Goal: Task Accomplishment & Management: Use online tool/utility

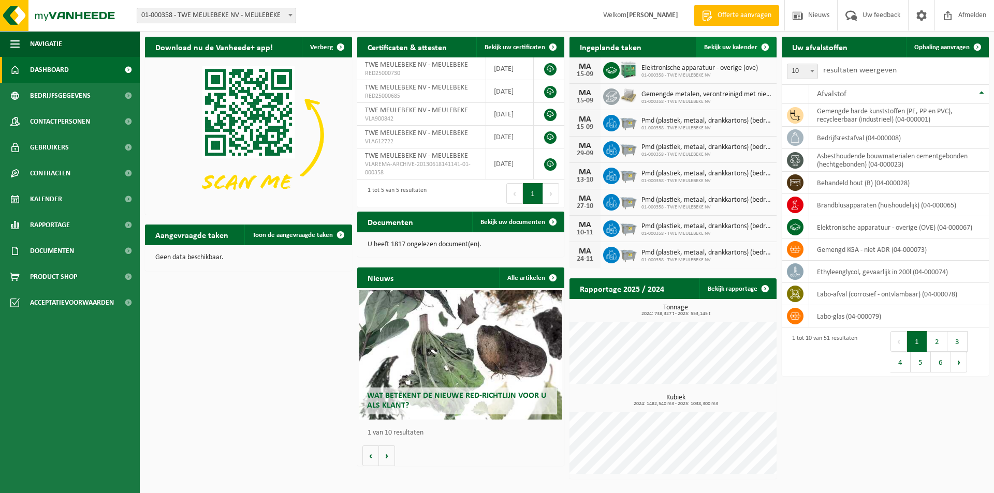
click at [726, 48] on span "Bekijk uw kalender" at bounding box center [730, 47] width 53 height 7
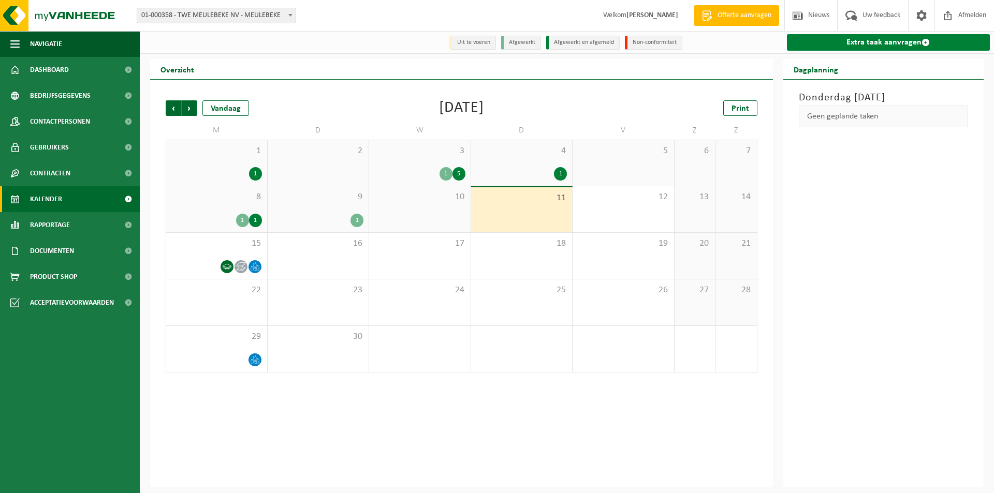
click at [871, 43] on link "Extra taak aanvragen" at bounding box center [888, 42] width 203 height 17
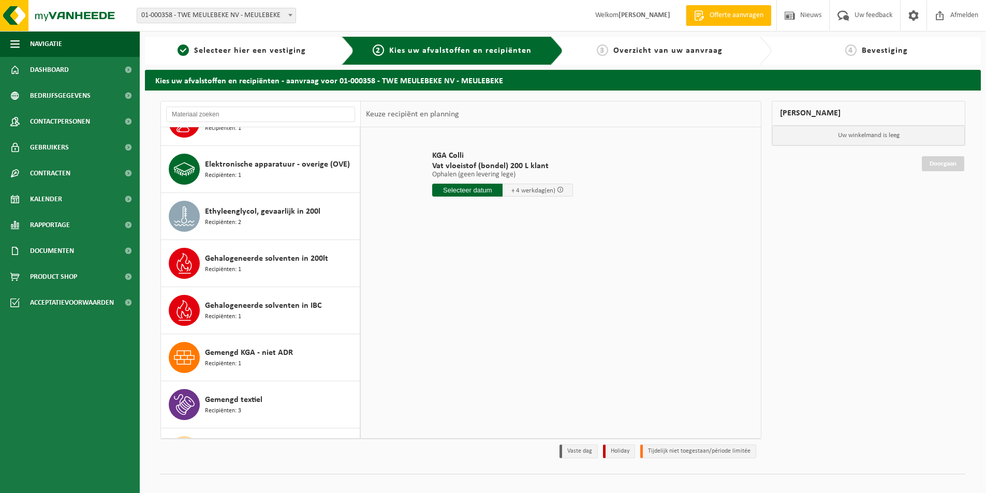
scroll to position [466, 0]
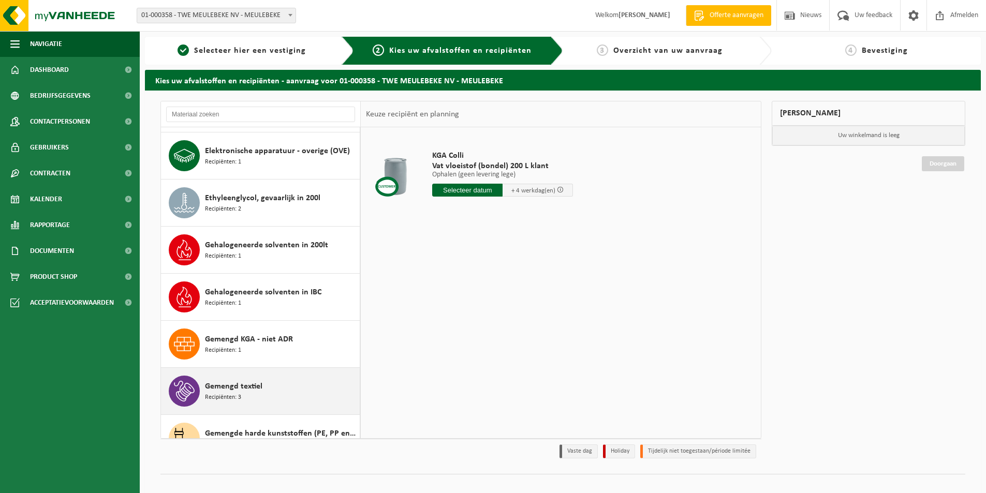
click at [223, 379] on div "Gemengd textiel Recipiënten: 3" at bounding box center [281, 391] width 152 height 31
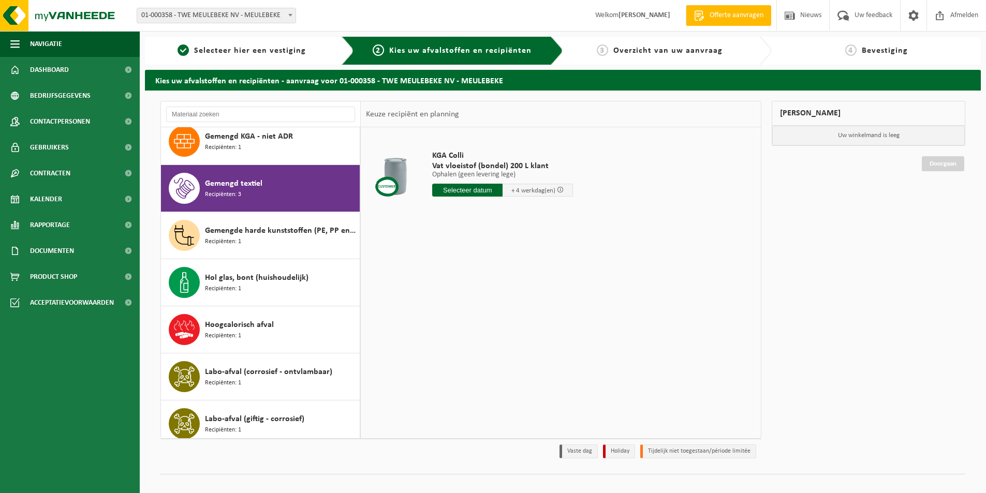
scroll to position [706, 0]
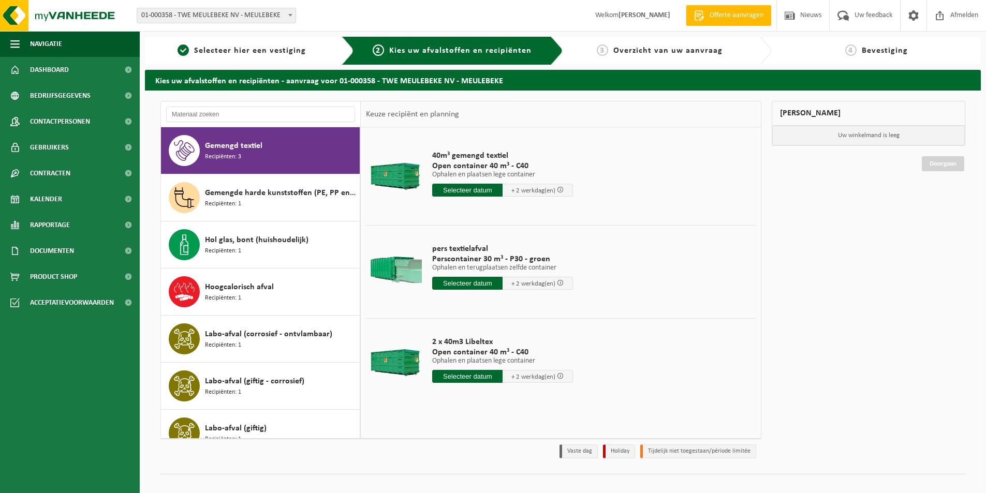
click at [459, 285] on input "text" at bounding box center [467, 283] width 70 height 13
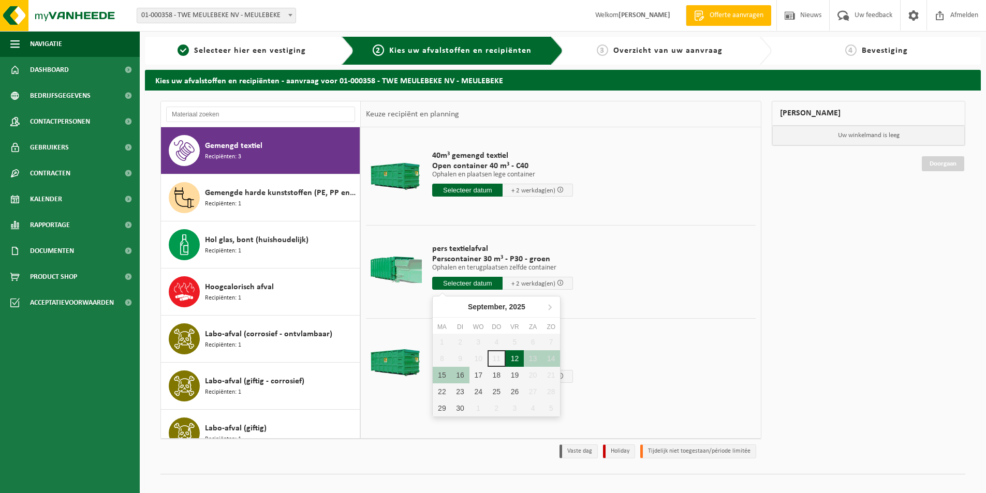
click at [518, 358] on div "12" at bounding box center [515, 358] width 18 height 17
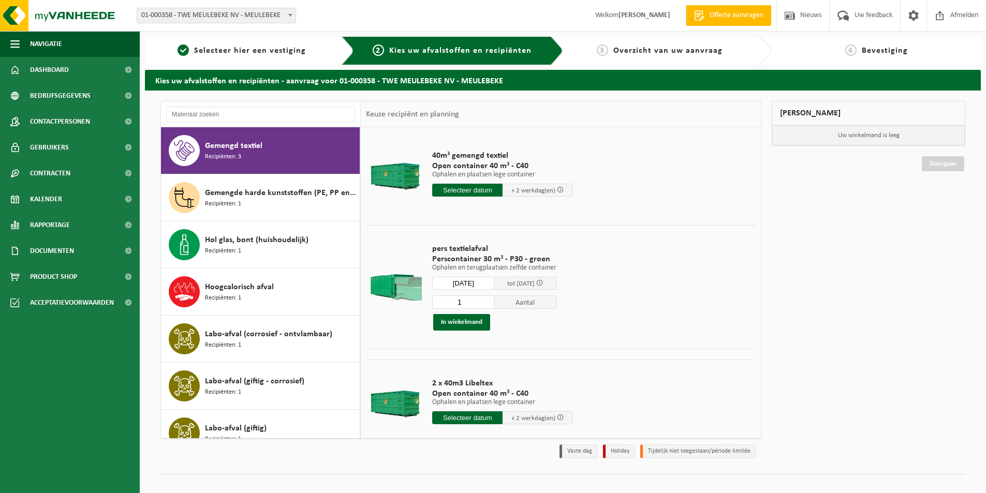
type input "Van 2025-09-12"
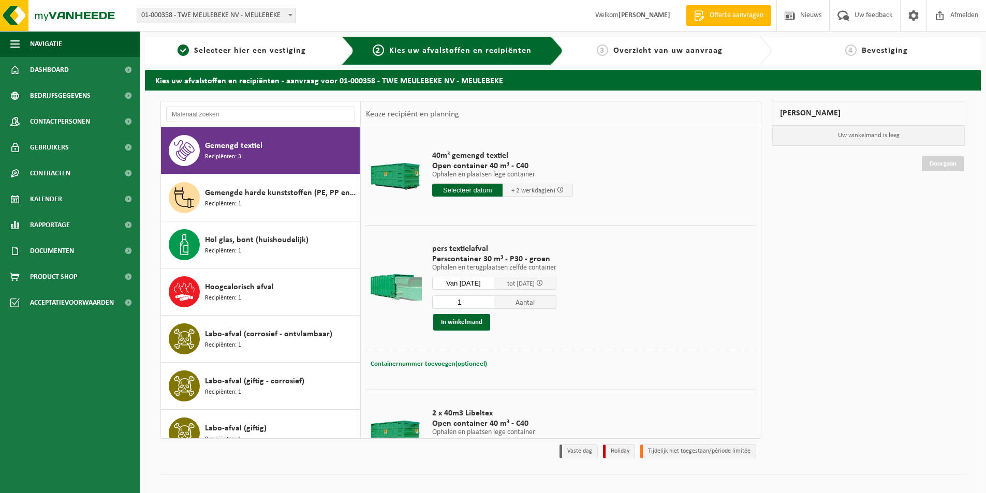
click at [433, 364] on span "Containernummer toevoegen(optioneel)" at bounding box center [429, 364] width 116 height 7
type input "STP346"
click at [461, 326] on button "In winkelmand" at bounding box center [461, 322] width 57 height 17
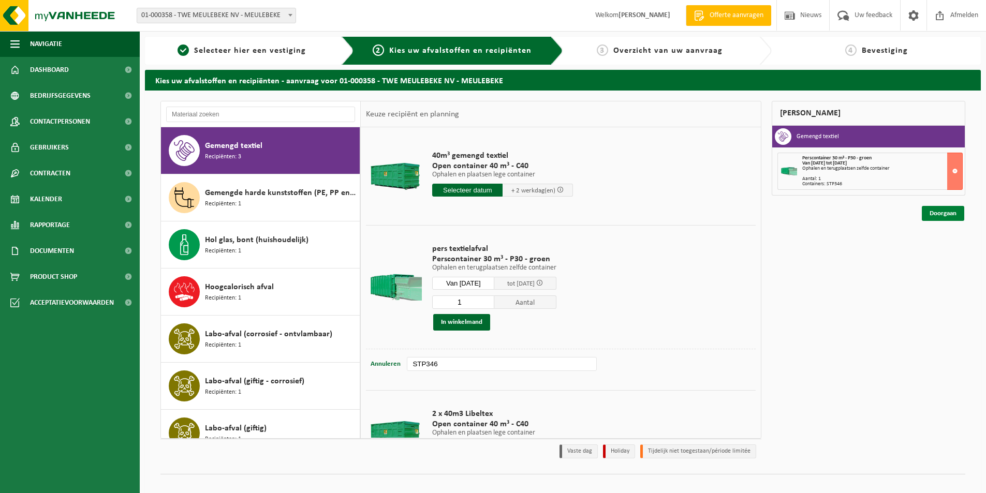
click at [936, 214] on link "Doorgaan" at bounding box center [943, 213] width 42 height 15
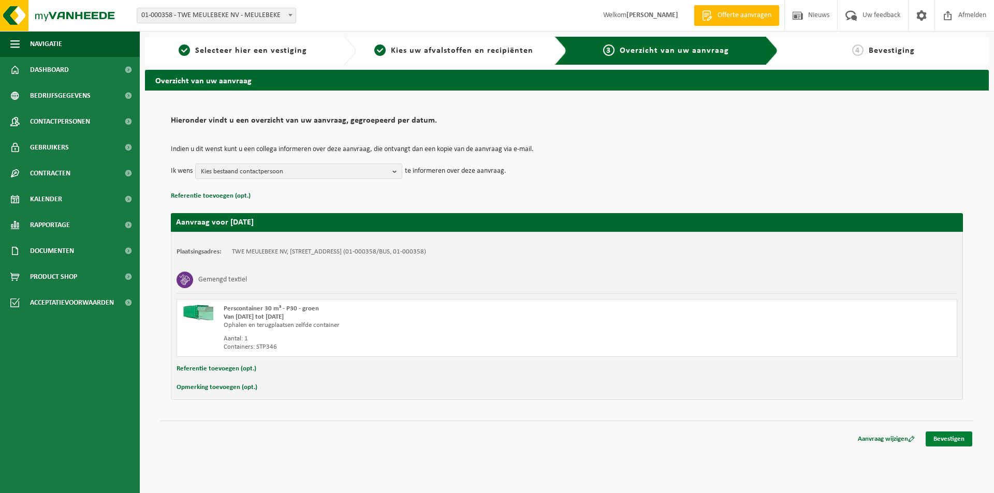
click at [939, 438] on link "Bevestigen" at bounding box center [948, 439] width 47 height 15
click at [943, 444] on link "Bevestigen" at bounding box center [948, 439] width 47 height 15
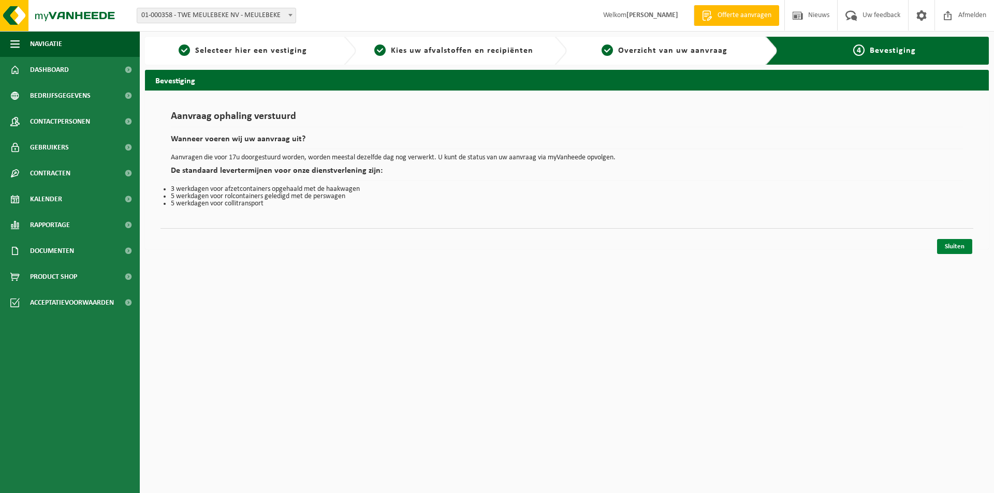
click at [954, 244] on link "Sluiten" at bounding box center [954, 246] width 35 height 15
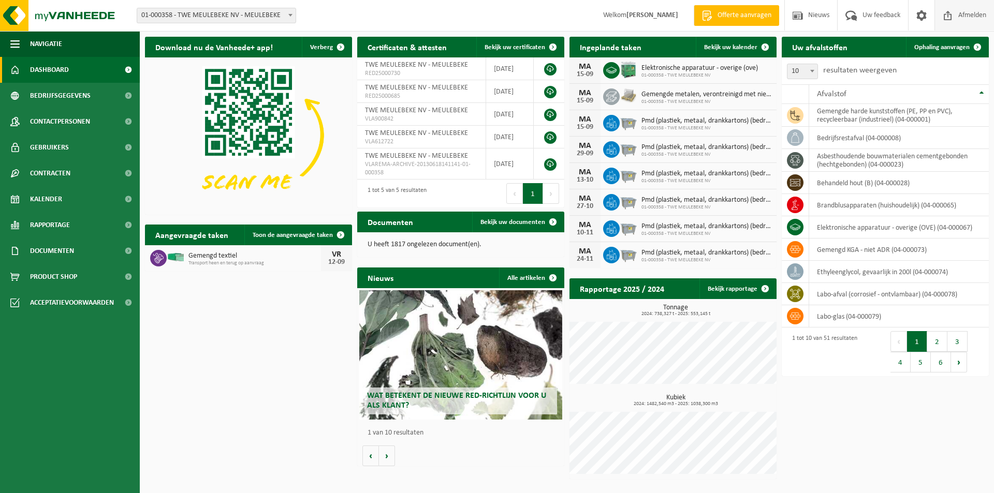
click at [960, 12] on span "Afmelden" at bounding box center [971, 15] width 33 height 31
